Goal: Communication & Community: Participate in discussion

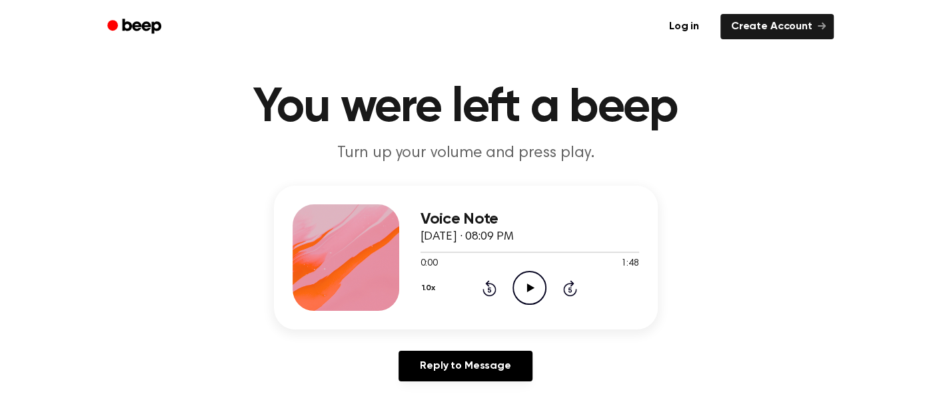
scroll to position [41, 0]
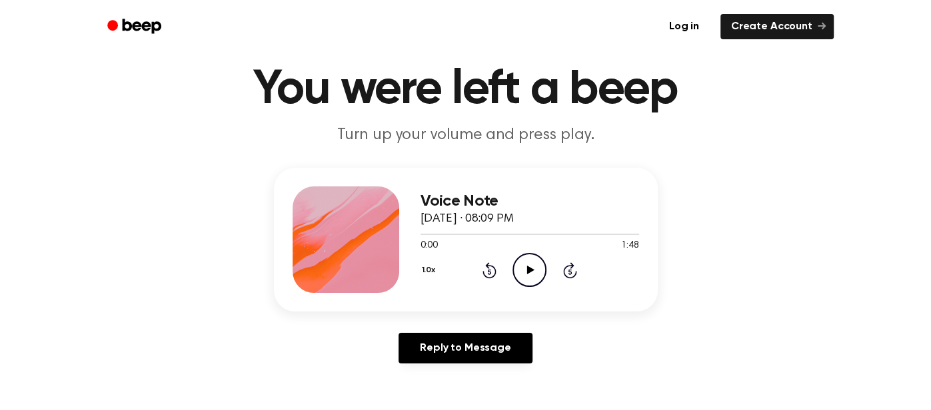
click at [539, 273] on icon "Play Audio" at bounding box center [529, 270] width 34 height 34
click at [540, 272] on icon "Pause Audio" at bounding box center [529, 270] width 34 height 34
drag, startPoint x: 512, startPoint y: 233, endPoint x: 286, endPoint y: 246, distance: 226.2
click at [286, 246] on div "Voice Note [DATE] · 08:09 PM 0:48 1:48 Your browser does not support the [objec…" at bounding box center [466, 240] width 384 height 144
click at [466, 246] on div "0:48 1:48" at bounding box center [529, 246] width 219 height 14
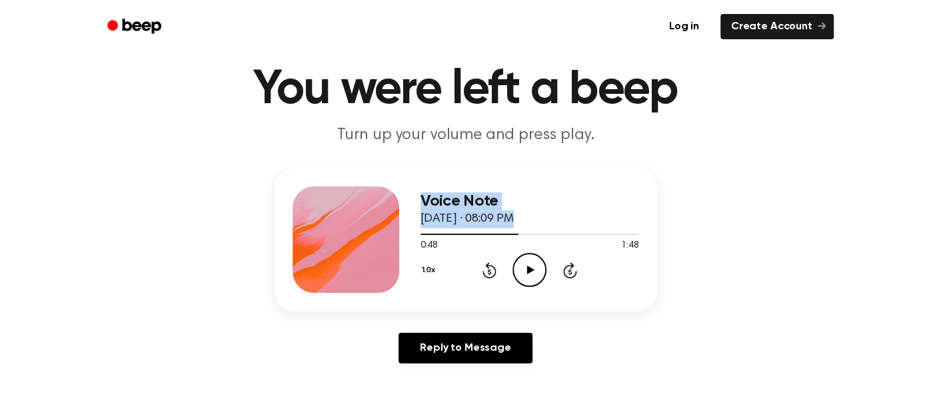
drag, startPoint x: 511, startPoint y: 235, endPoint x: 362, endPoint y: 237, distance: 149.2
click at [362, 237] on div "Voice Note [DATE] · 08:09 PM 0:48 1:48 Your browser does not support the [objec…" at bounding box center [466, 240] width 384 height 144
click at [493, 246] on div "0:48 1:48" at bounding box center [529, 246] width 219 height 14
click at [492, 269] on icon "Rewind 5 seconds" at bounding box center [489, 270] width 15 height 17
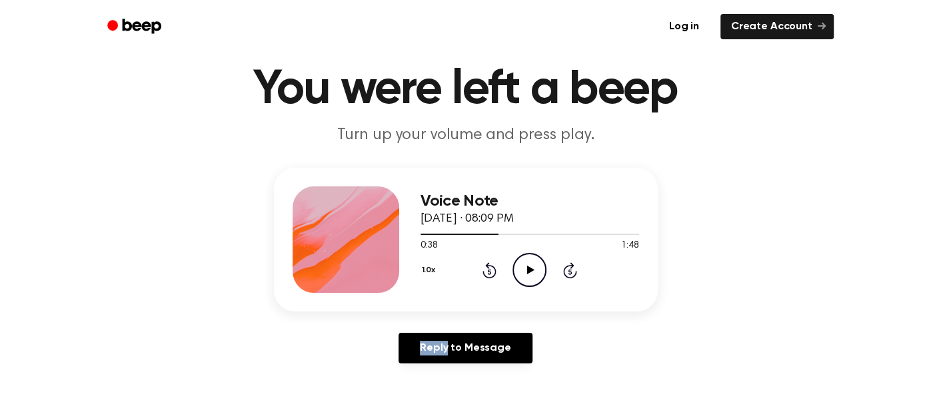
click at [492, 269] on icon "Rewind 5 seconds" at bounding box center [489, 270] width 15 height 17
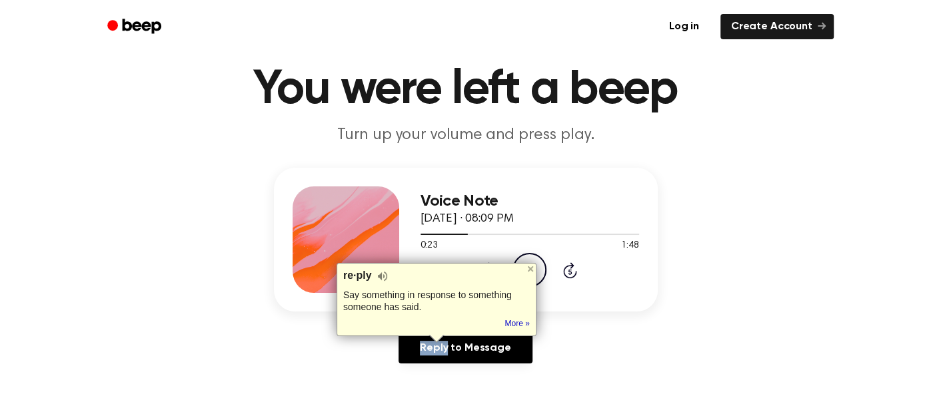
click at [492, 270] on div "re·ply" at bounding box center [436, 276] width 187 height 13
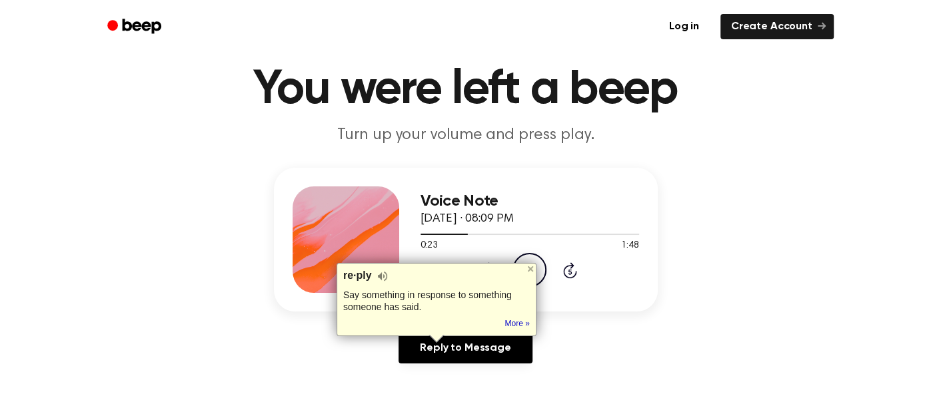
click at [492, 270] on div "re·ply" at bounding box center [436, 276] width 187 height 13
click at [584, 312] on div "Voice Note [DATE] · 08:09 PM 0:23 1:48 Your browser does not support the [objec…" at bounding box center [465, 271] width 899 height 207
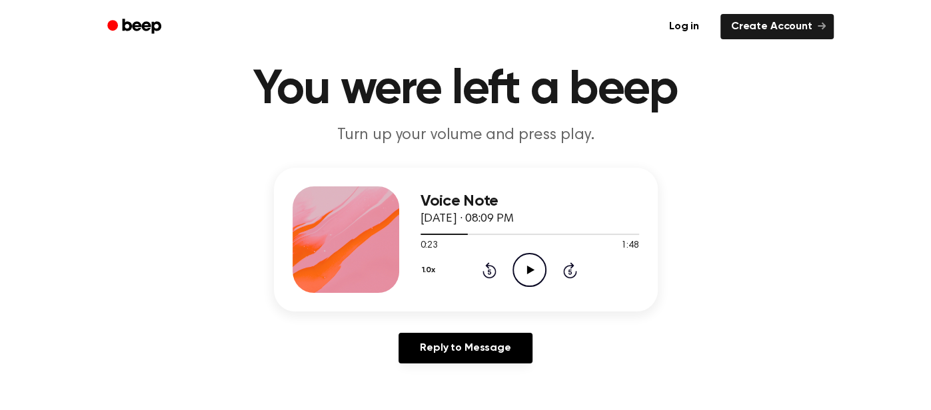
click at [491, 274] on icon "Rewind 5 seconds" at bounding box center [489, 270] width 15 height 17
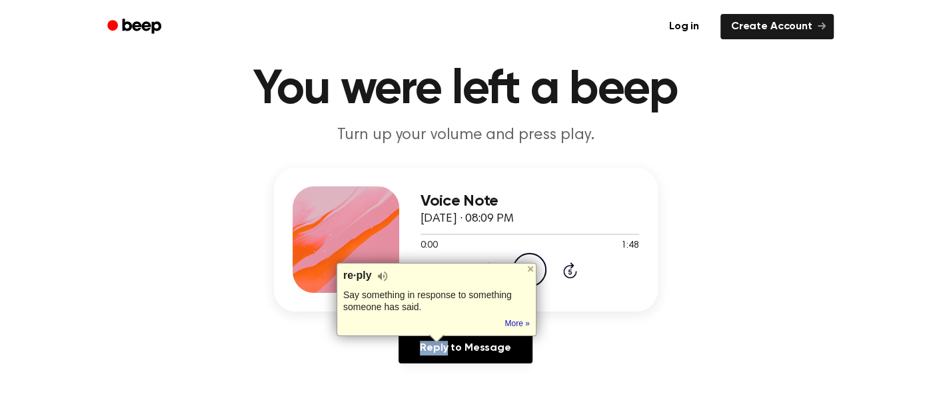
click at [551, 234] on div at bounding box center [529, 234] width 219 height 1
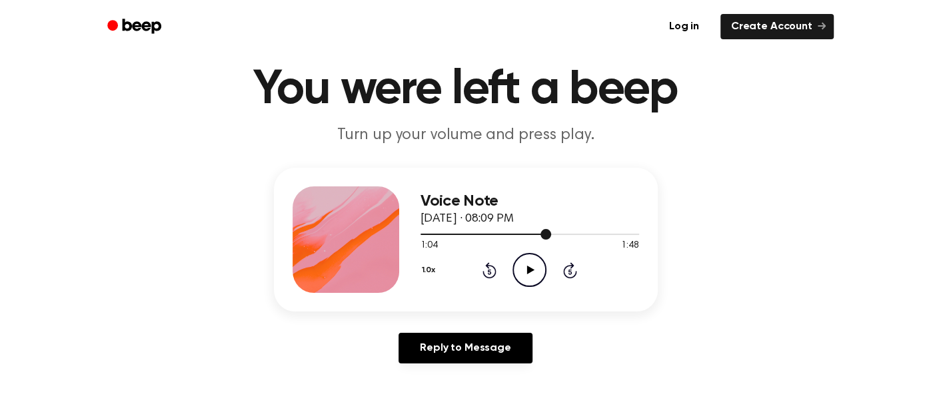
click at [526, 264] on icon "Play Audio" at bounding box center [529, 270] width 34 height 34
click at [526, 264] on icon "Pause Audio" at bounding box center [529, 270] width 34 height 34
click at [493, 268] on icon at bounding box center [489, 270] width 14 height 16
click at [489, 271] on icon at bounding box center [489, 271] width 3 height 5
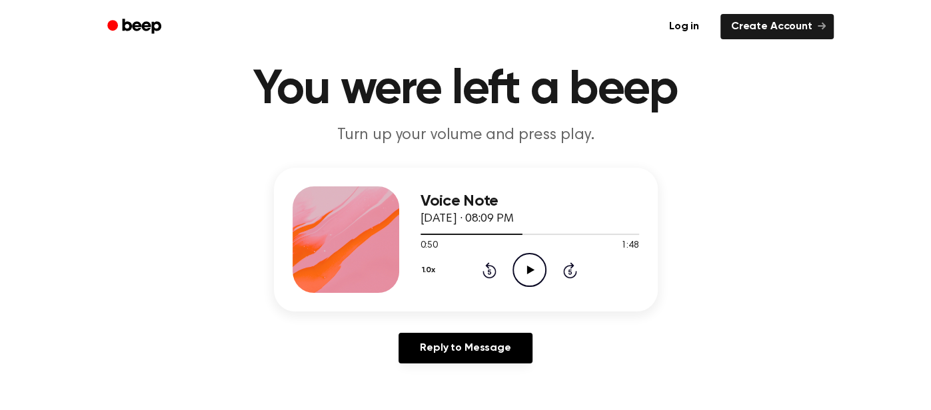
click at [492, 264] on icon "Rewind 5 seconds" at bounding box center [489, 270] width 15 height 17
click at [489, 271] on icon at bounding box center [489, 271] width 3 height 5
click at [489, 272] on icon "Rewind 5 seconds" at bounding box center [489, 270] width 15 height 17
click at [492, 268] on icon "Rewind 5 seconds" at bounding box center [489, 270] width 15 height 17
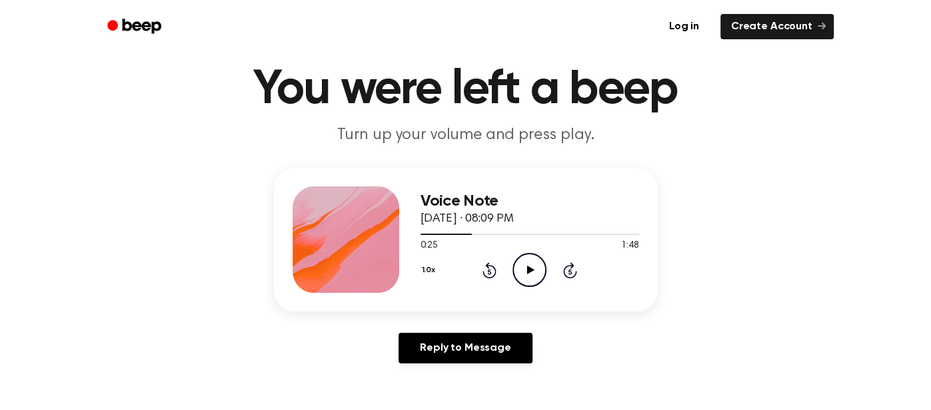
click at [492, 268] on icon "Rewind 5 seconds" at bounding box center [489, 270] width 15 height 17
click at [489, 271] on icon at bounding box center [489, 271] width 3 height 5
click at [490, 271] on icon at bounding box center [489, 271] width 3 height 5
click at [489, 271] on icon at bounding box center [489, 271] width 3 height 5
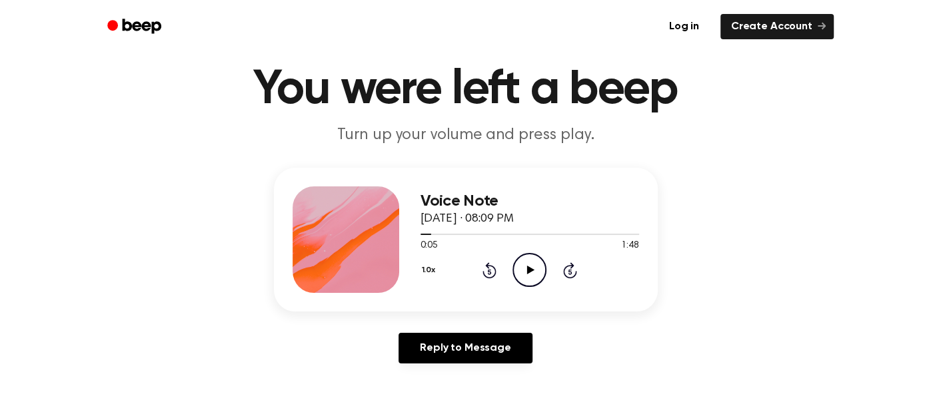
click at [489, 271] on icon at bounding box center [489, 271] width 3 height 5
click at [550, 265] on div "1.0x Rewind 5 seconds Play Audio Skip 5 seconds" at bounding box center [529, 270] width 219 height 34
click at [531, 271] on icon at bounding box center [530, 270] width 7 height 9
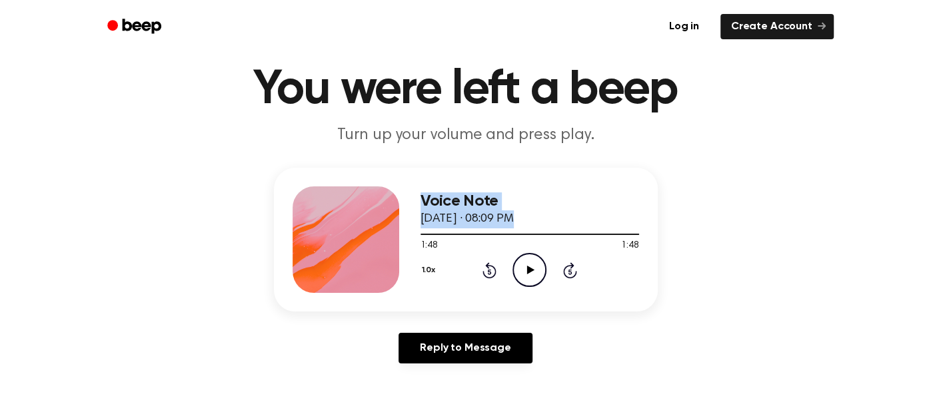
drag, startPoint x: 460, startPoint y: 231, endPoint x: 382, endPoint y: 237, distance: 77.5
click at [382, 237] on div "Voice Note [DATE] · 08:09 PM 1:48 1:48 Your browser does not support the [objec…" at bounding box center [466, 240] width 384 height 144
click at [480, 267] on div "1.0x Rewind 5 seconds Play Audio Skip 5 seconds" at bounding box center [529, 270] width 219 height 34
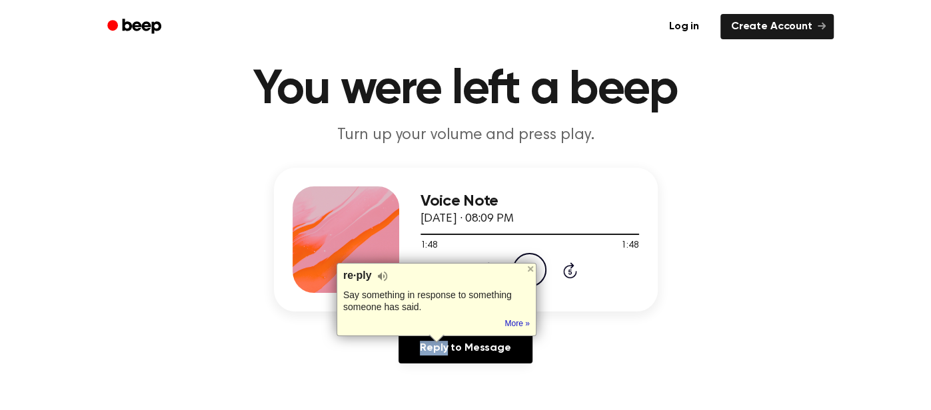
click at [486, 263] on div "re·ply Say something in response to something someone has said. Tip: Didn't wan…" at bounding box center [436, 299] width 200 height 73
click at [484, 255] on div "1.0x Rewind 5 seconds Play Audio Skip 5 seconds" at bounding box center [529, 270] width 219 height 34
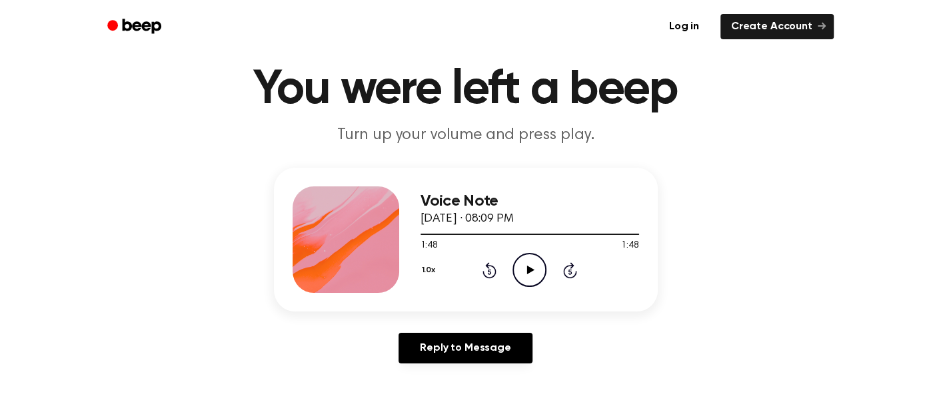
click at [484, 264] on icon "Rewind 5 seconds" at bounding box center [489, 270] width 15 height 17
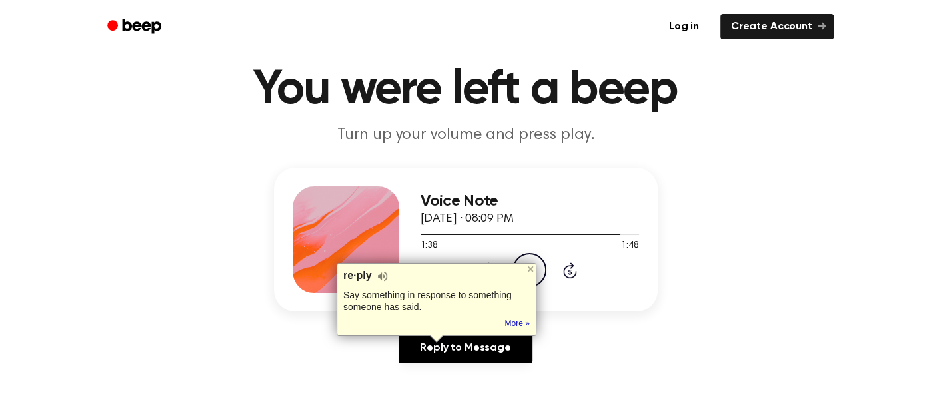
click at [484, 264] on div "re·ply Say something in response to something someone has said. Tip: Didn't wan…" at bounding box center [436, 299] width 200 height 73
click at [523, 250] on div "1:38 1:48" at bounding box center [529, 246] width 219 height 14
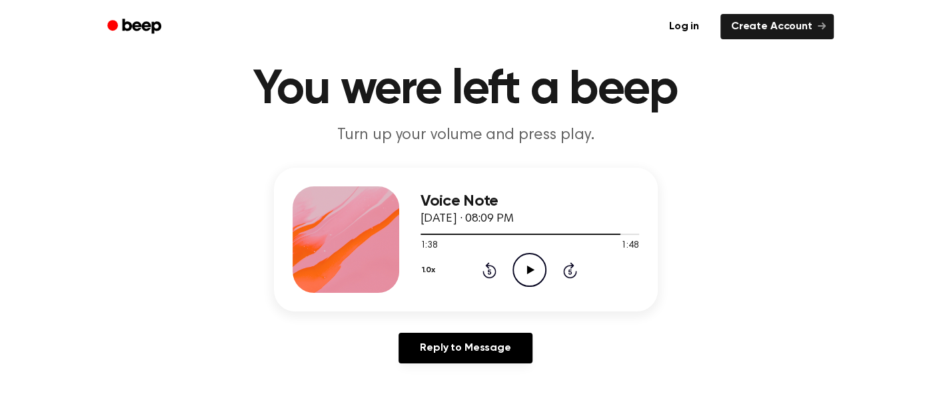
click at [491, 264] on icon at bounding box center [489, 270] width 14 height 16
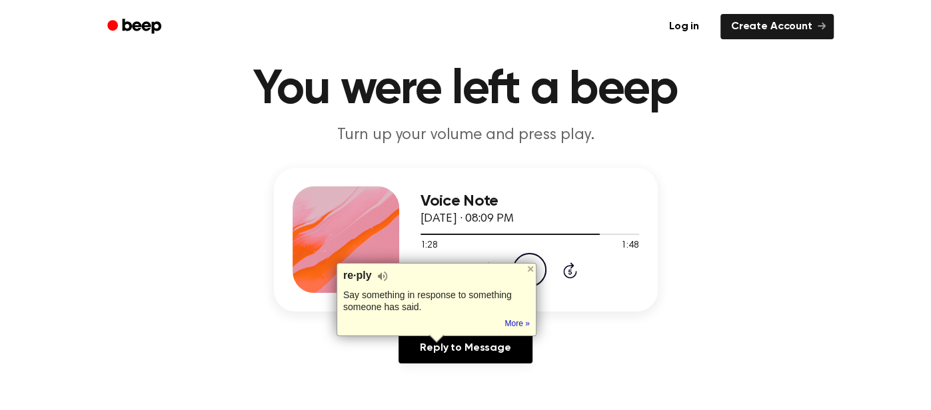
click at [491, 264] on div "re·ply Say something in response to something someone has said. Tip: Didn't wan…" at bounding box center [436, 299] width 200 height 73
click at [490, 258] on div "1.0x Rewind 5 seconds Play Audio Skip 5 seconds" at bounding box center [529, 270] width 219 height 34
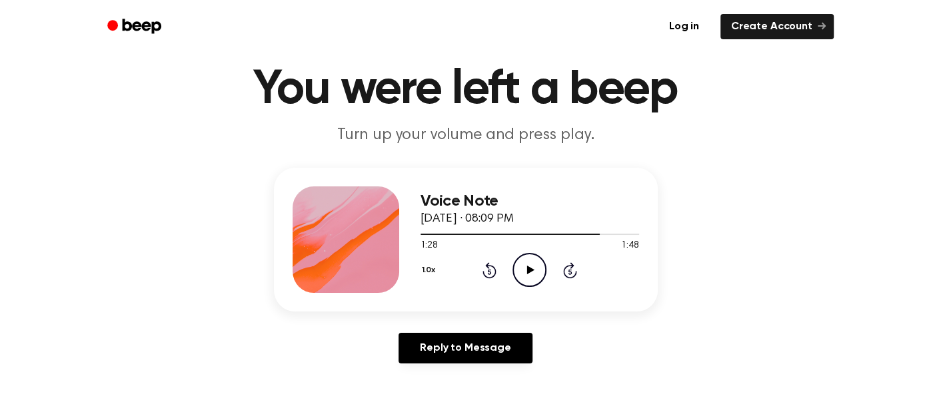
click at [488, 275] on icon "Rewind 5 seconds" at bounding box center [489, 270] width 15 height 17
click at [488, 274] on icon "Rewind 5 seconds" at bounding box center [489, 270] width 15 height 17
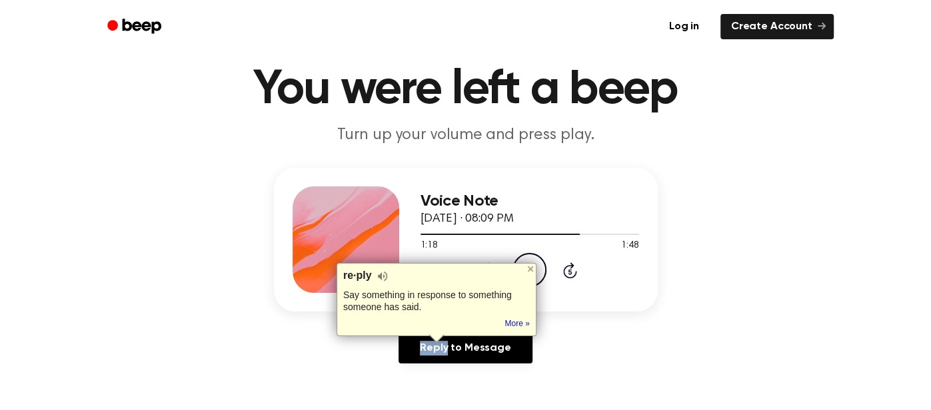
click at [488, 274] on div "re·ply" at bounding box center [436, 276] width 187 height 13
click at [487, 268] on div "re·ply Say something in response to something someone has said. Tip: Didn't wan…" at bounding box center [436, 299] width 200 height 73
click at [485, 260] on div "1.0x Rewind 5 seconds Play Audio Skip 5 seconds" at bounding box center [529, 270] width 219 height 34
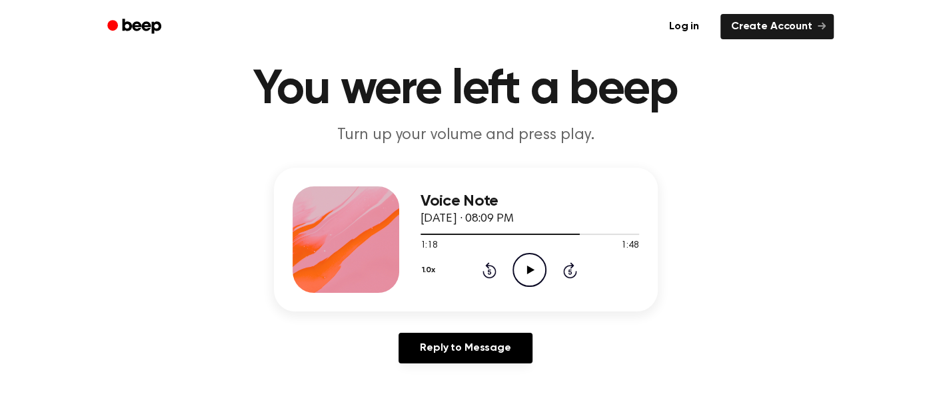
click at [486, 268] on icon "Rewind 5 seconds" at bounding box center [489, 270] width 15 height 17
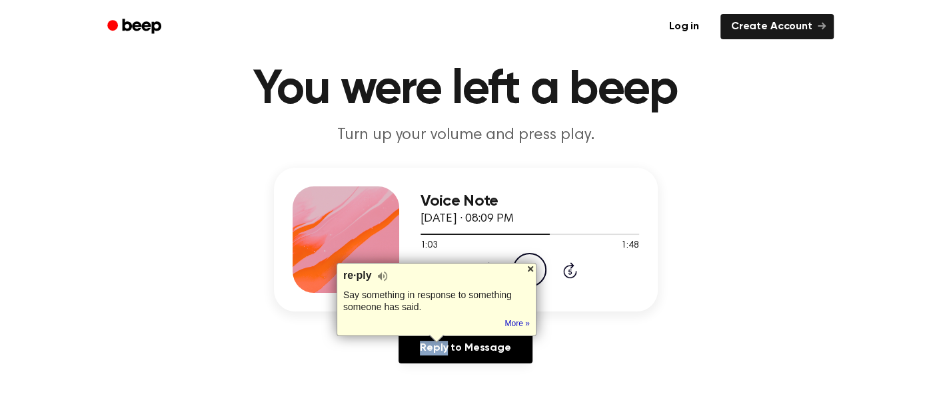
click at [526, 269] on div at bounding box center [530, 269] width 11 height 11
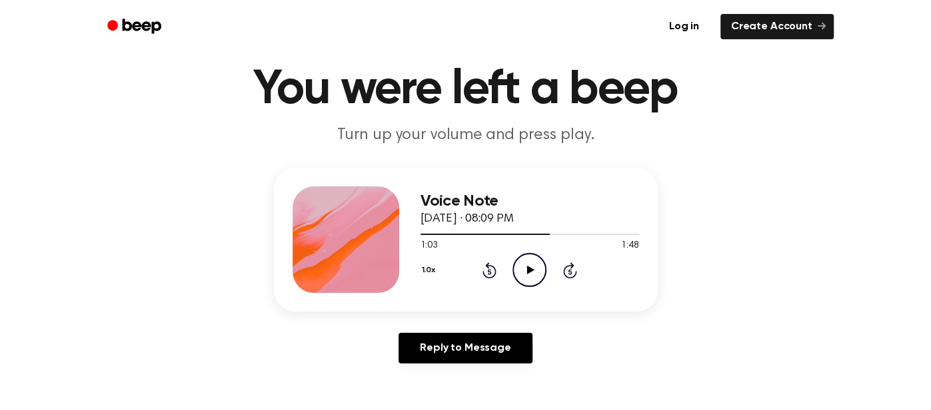
click at [471, 269] on div "1.0x Rewind 5 seconds Play Audio Skip 5 seconds" at bounding box center [529, 270] width 219 height 34
click at [474, 268] on div "1.0x Rewind 5 seconds Play Audio Skip 5 seconds" at bounding box center [529, 270] width 219 height 34
click at [482, 268] on icon "Rewind 5 seconds" at bounding box center [489, 270] width 15 height 17
click at [483, 268] on icon "Rewind 5 seconds" at bounding box center [489, 270] width 15 height 17
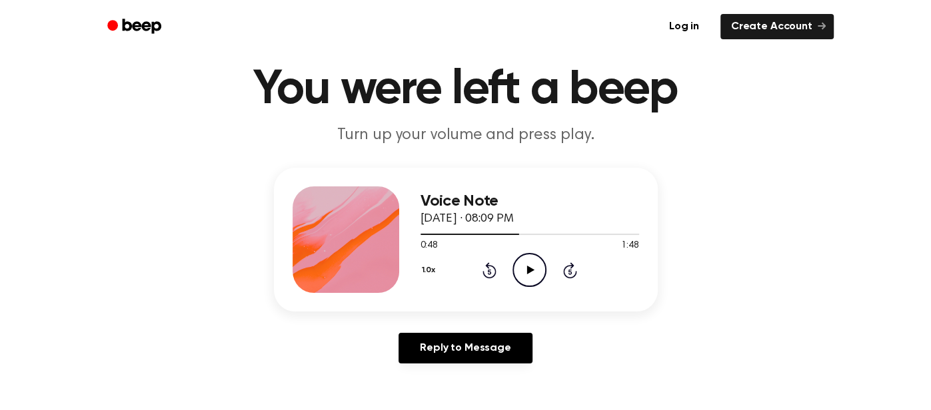
click at [483, 268] on icon "Rewind 5 seconds" at bounding box center [489, 270] width 15 height 17
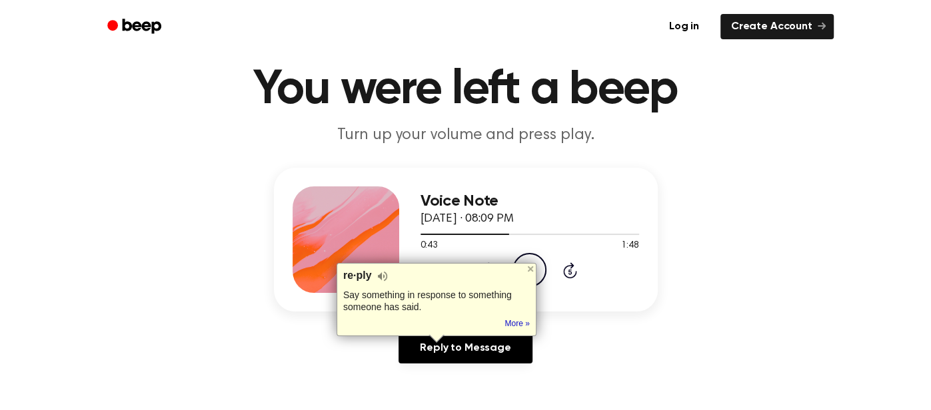
click at [480, 252] on div "0:43 1:48" at bounding box center [529, 246] width 219 height 14
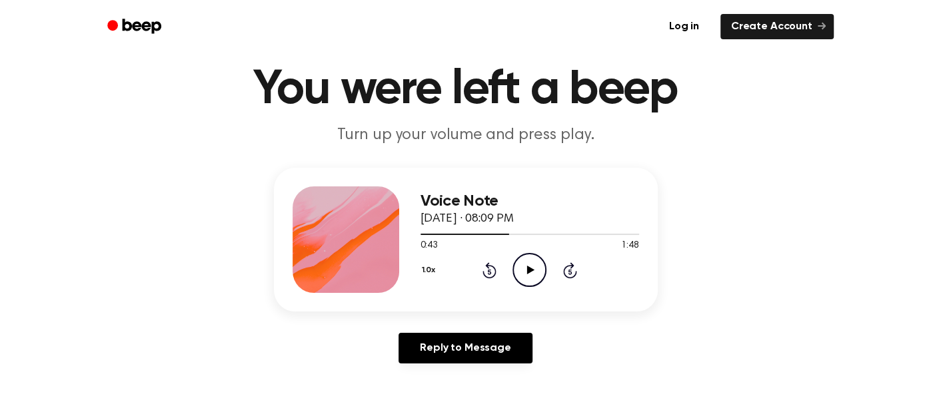
click at [487, 266] on icon at bounding box center [489, 270] width 14 height 16
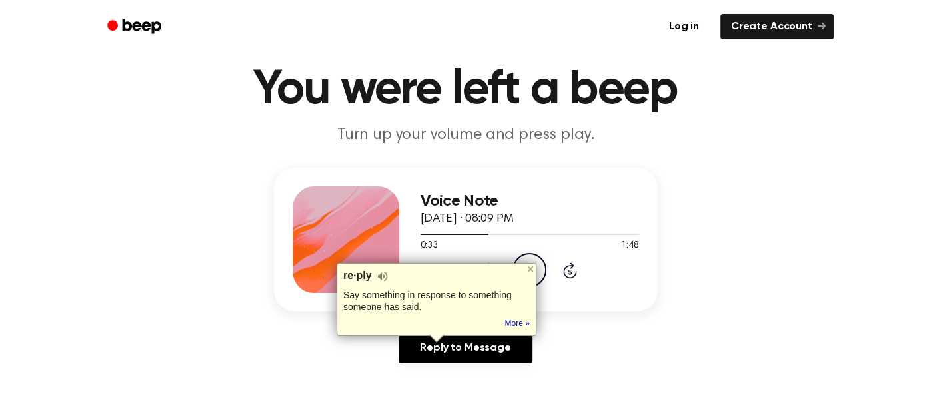
click at [484, 258] on div "1.0x Rewind 5 seconds Play Audio Skip 5 seconds" at bounding box center [529, 270] width 219 height 34
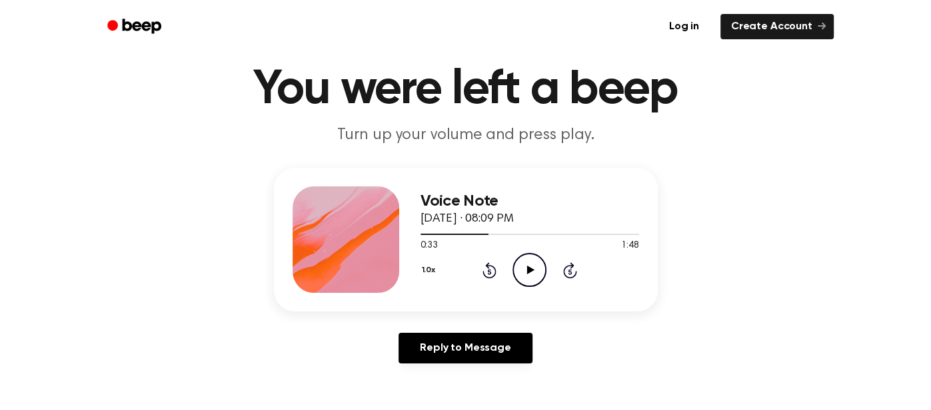
click at [485, 267] on icon "Rewind 5 seconds" at bounding box center [489, 270] width 15 height 17
click at [485, 264] on icon "Rewind 5 seconds" at bounding box center [489, 270] width 15 height 17
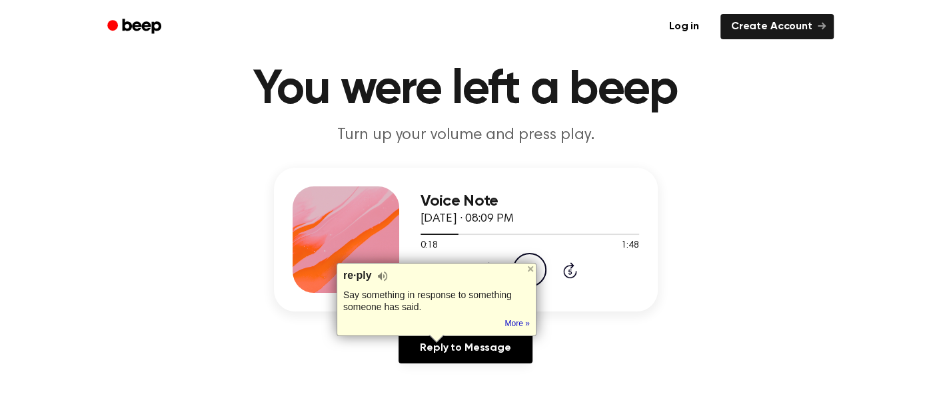
click at [485, 264] on div "re·ply Say something in response to something someone has said. Tip: Didn't wan…" at bounding box center [436, 299] width 200 height 73
click at [485, 260] on div "1.0x Rewind 5 seconds Play Audio Skip 5 seconds" at bounding box center [529, 270] width 219 height 34
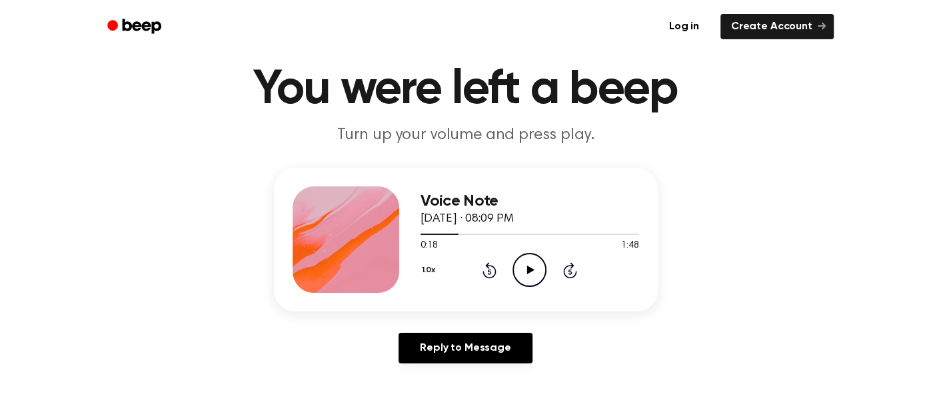
click at [485, 262] on icon "Rewind 5 seconds" at bounding box center [489, 270] width 15 height 17
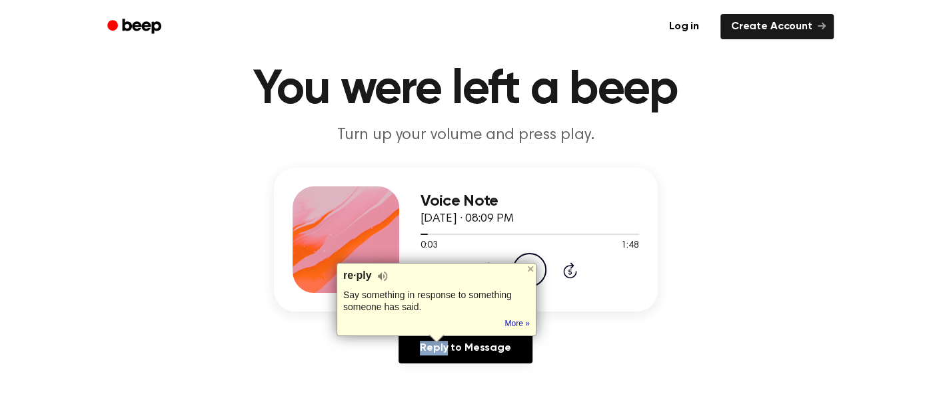
click at [484, 258] on div "1.0x Rewind 5 seconds Play Audio Skip 5 seconds" at bounding box center [529, 270] width 219 height 34
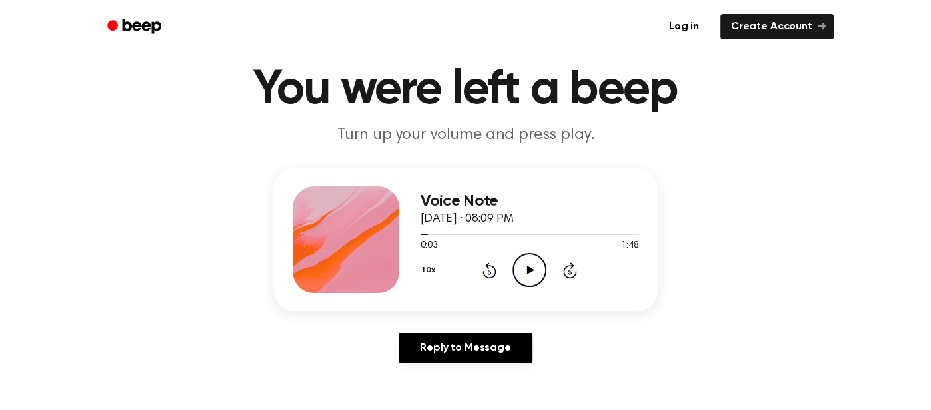
click at [486, 262] on icon "Rewind 5 seconds" at bounding box center [489, 270] width 15 height 17
click at [540, 267] on icon "Play Audio" at bounding box center [529, 270] width 34 height 34
click at [492, 270] on icon "Rewind 5 seconds" at bounding box center [489, 270] width 15 height 17
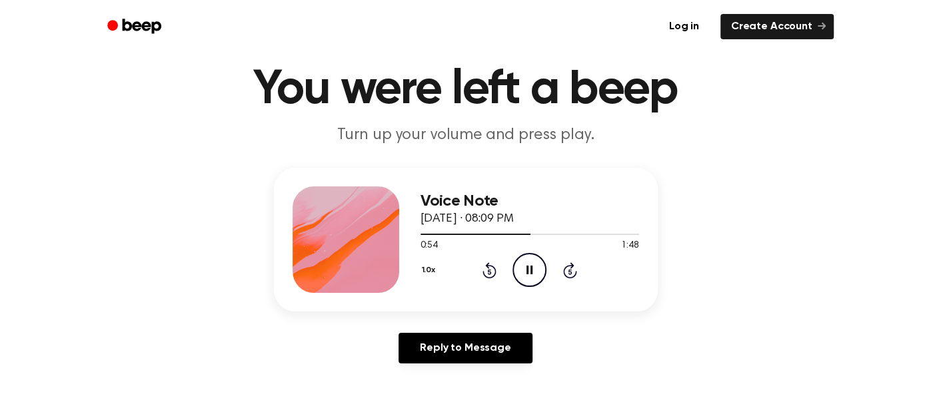
click at [492, 270] on icon "Rewind 5 seconds" at bounding box center [489, 270] width 15 height 17
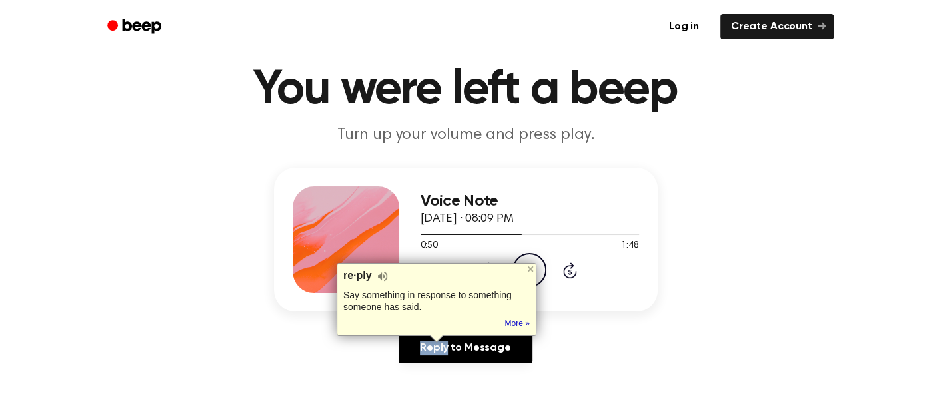
click at [497, 264] on div "re·ply Say something in response to something someone has said. Tip: Didn't wan…" at bounding box center [436, 299] width 200 height 73
click at [497, 259] on div "1.0x Rewind 5 seconds Pause Audio Skip 5 seconds" at bounding box center [529, 270] width 219 height 34
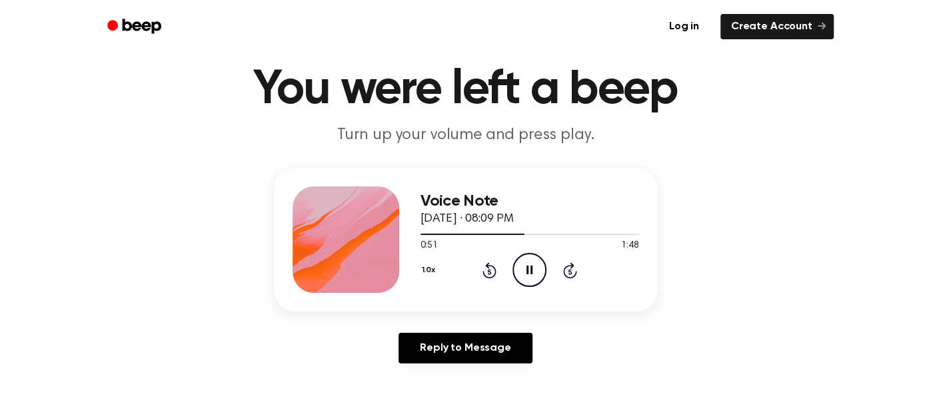
click at [492, 268] on icon "Rewind 5 seconds" at bounding box center [489, 270] width 15 height 17
click at [488, 273] on icon at bounding box center [489, 271] width 3 height 5
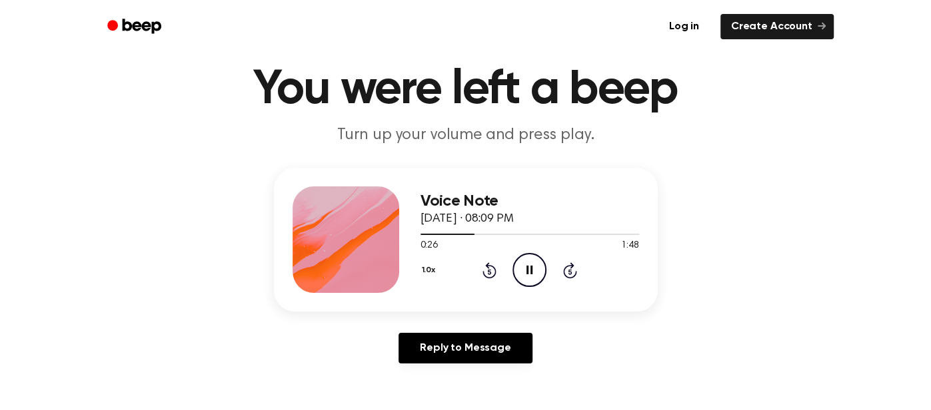
click at [488, 273] on icon at bounding box center [489, 271] width 3 height 5
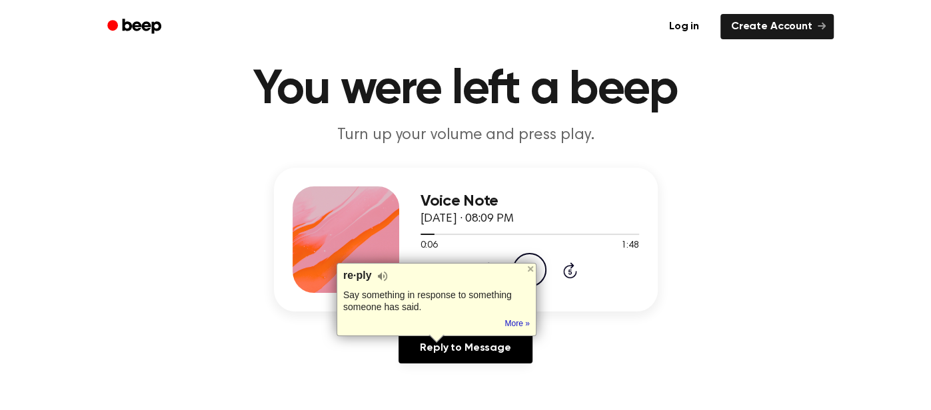
click at [488, 273] on div "re·ply" at bounding box center [436, 276] width 187 height 13
click at [492, 258] on div "1.0x Rewind 5 seconds Pause Audio Skip 5 seconds" at bounding box center [529, 270] width 219 height 34
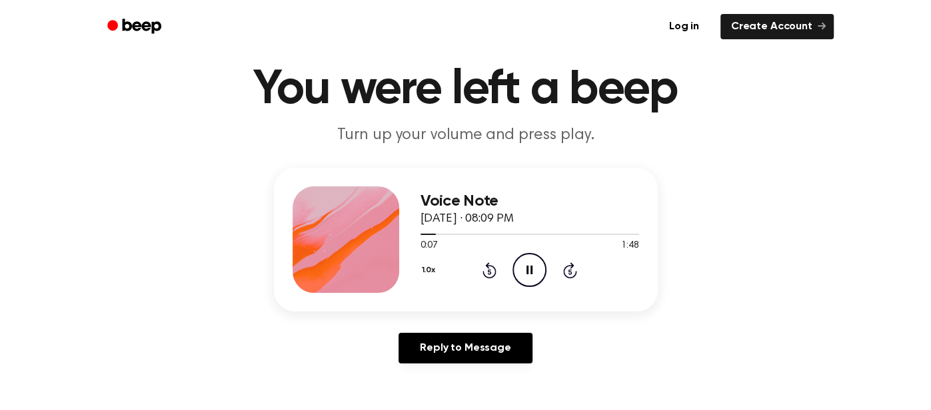
click at [489, 270] on icon at bounding box center [489, 271] width 3 height 5
click at [574, 271] on icon "Skip 5 seconds" at bounding box center [569, 270] width 15 height 17
